Goal: Information Seeking & Learning: Learn about a topic

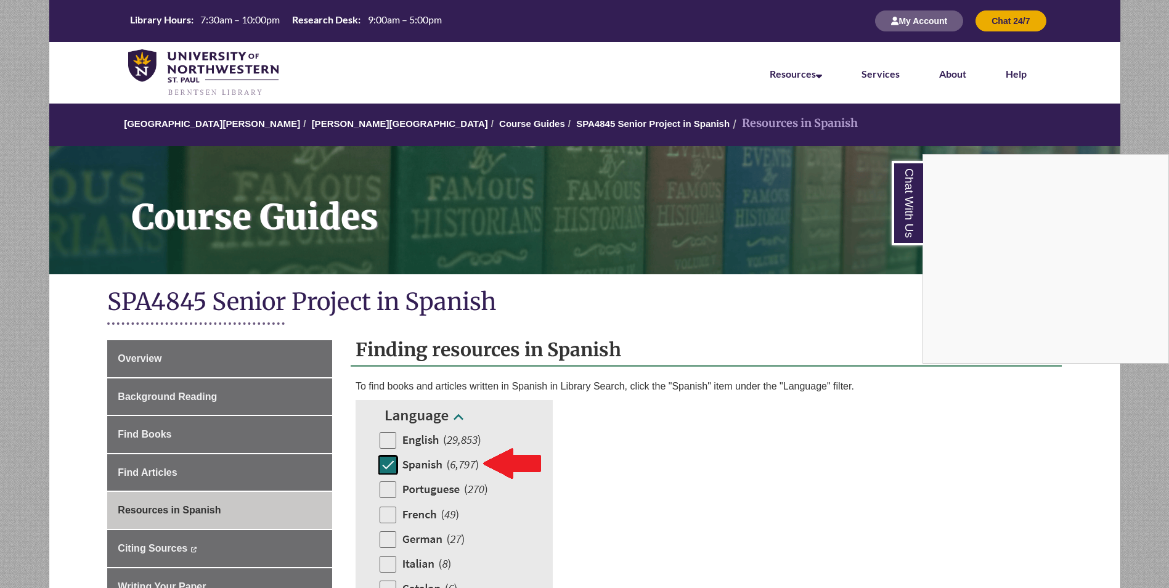
click at [129, 361] on div "Chat With Us" at bounding box center [584, 294] width 1169 height 588
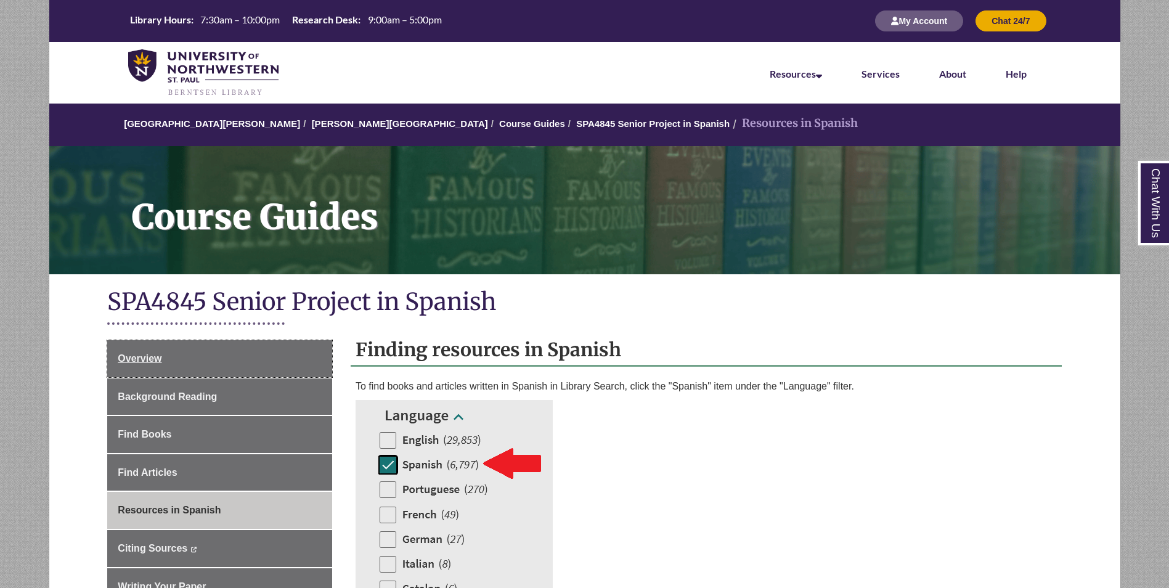
click at [129, 361] on span "Overview" at bounding box center [140, 358] width 44 height 10
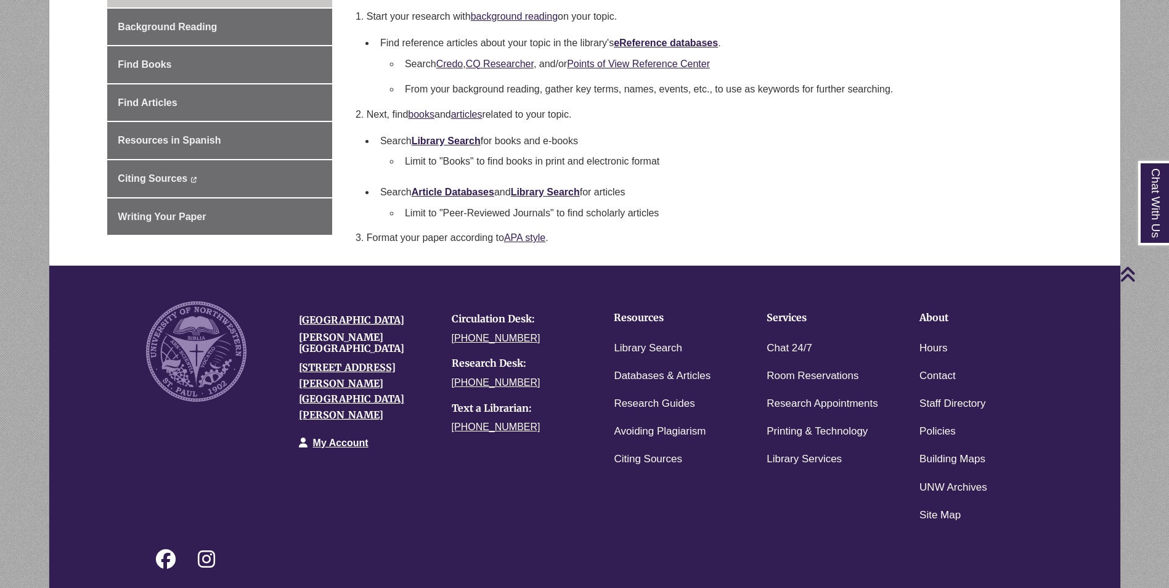
scroll to position [246, 0]
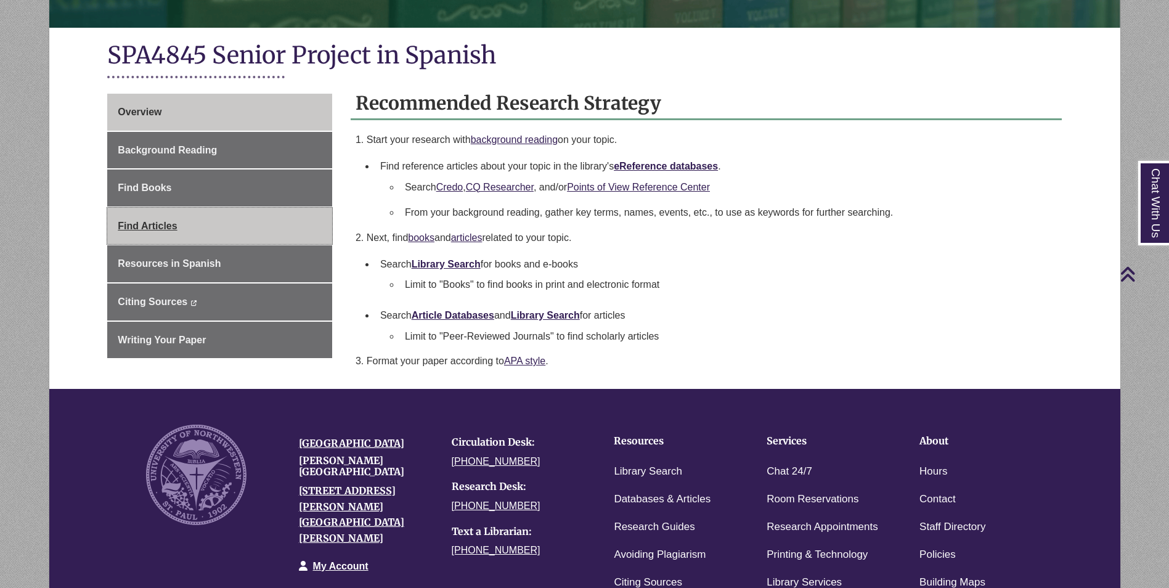
click at [197, 227] on link "Find Articles" at bounding box center [219, 226] width 225 height 37
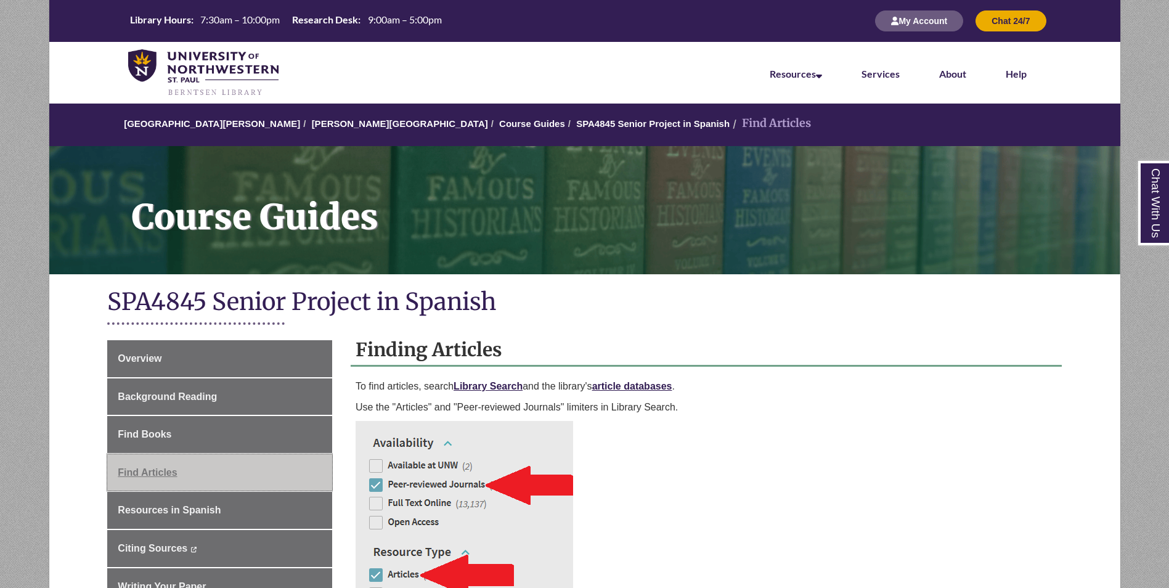
scroll to position [123, 0]
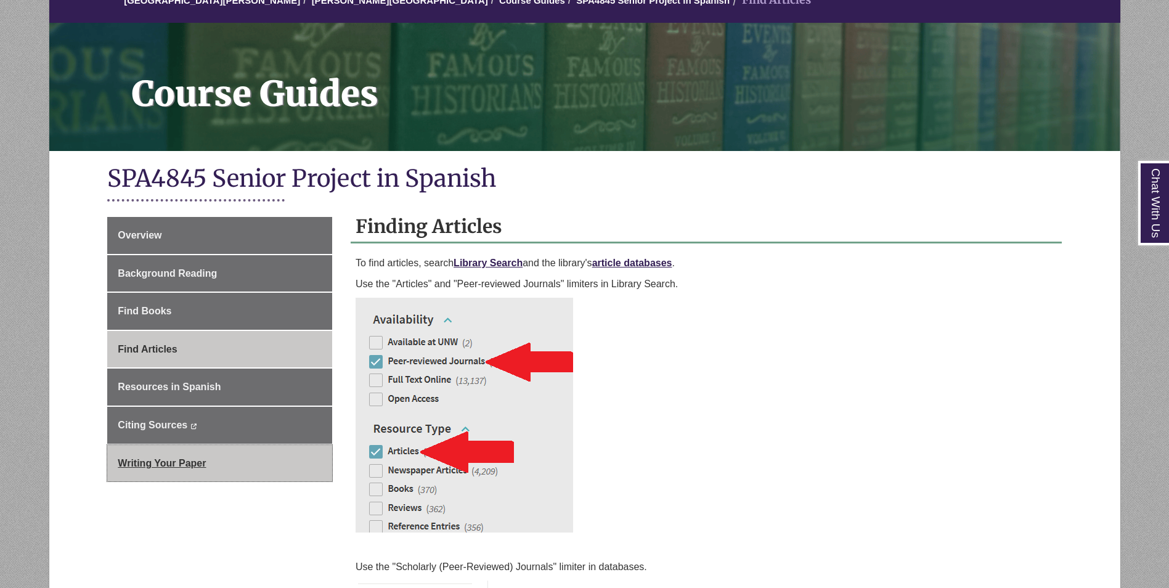
click at [195, 468] on link "Writing Your Paper" at bounding box center [219, 463] width 225 height 37
